Goal: Entertainment & Leisure: Browse casually

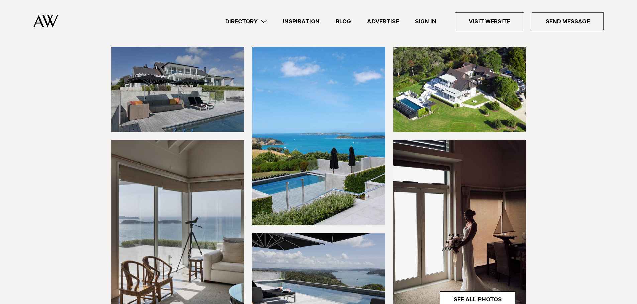
scroll to position [33, 0]
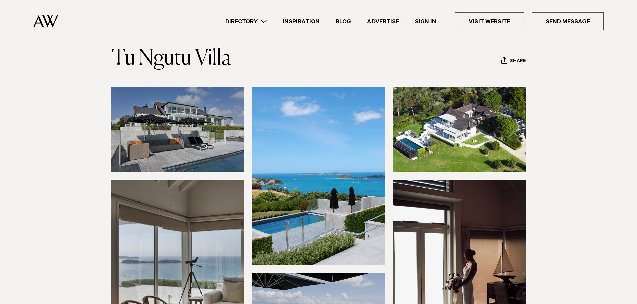
click at [479, 124] on img at bounding box center [459, 129] width 133 height 85
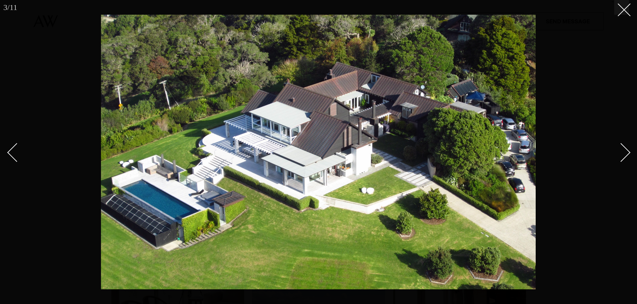
click at [623, 159] on div "Next slide" at bounding box center [620, 152] width 19 height 19
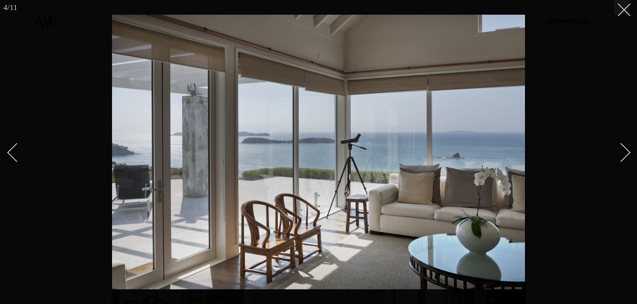
click at [623, 159] on div "Next slide" at bounding box center [620, 152] width 19 height 19
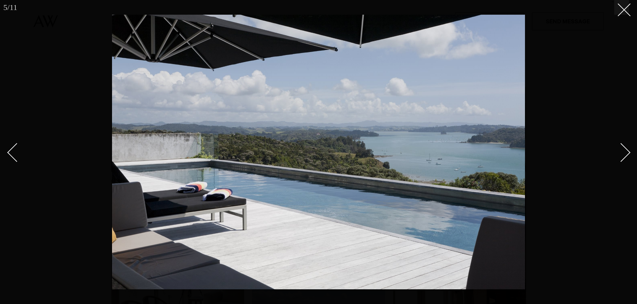
click at [623, 159] on div "Next slide" at bounding box center [620, 152] width 19 height 19
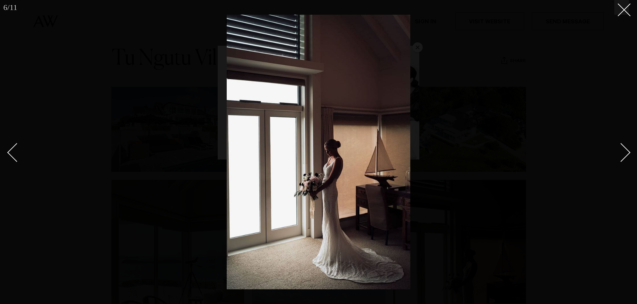
click at [623, 159] on div "Next slide" at bounding box center [620, 152] width 19 height 19
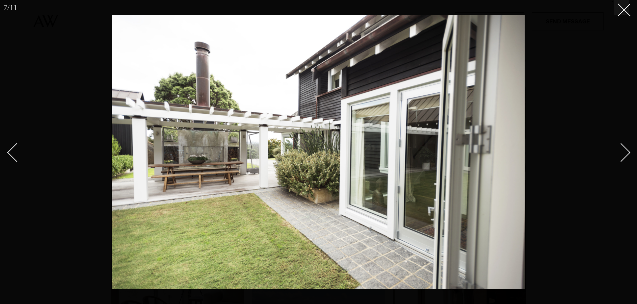
click at [623, 159] on div "Next slide" at bounding box center [620, 152] width 19 height 19
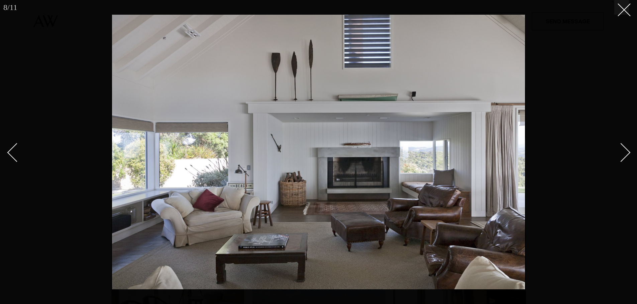
click at [623, 159] on div "Next slide" at bounding box center [620, 152] width 19 height 19
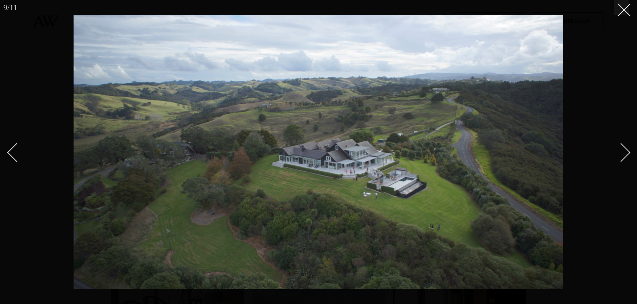
click at [623, 159] on div "Next slide" at bounding box center [620, 152] width 19 height 19
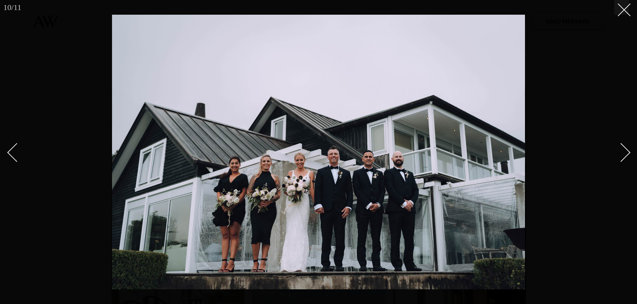
click at [623, 159] on div "Next slide" at bounding box center [620, 152] width 19 height 19
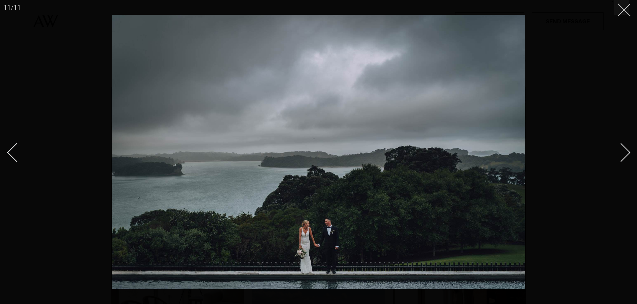
click at [624, 8] on icon at bounding box center [621, 7] width 8 height 8
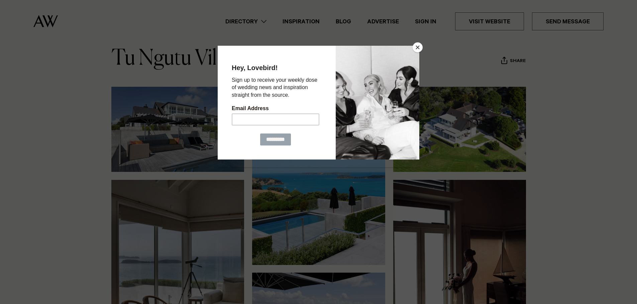
click at [420, 43] on div at bounding box center [318, 152] width 637 height 304
click at [418, 45] on button "Close" at bounding box center [417, 47] width 10 height 10
